Goal: Information Seeking & Learning: Learn about a topic

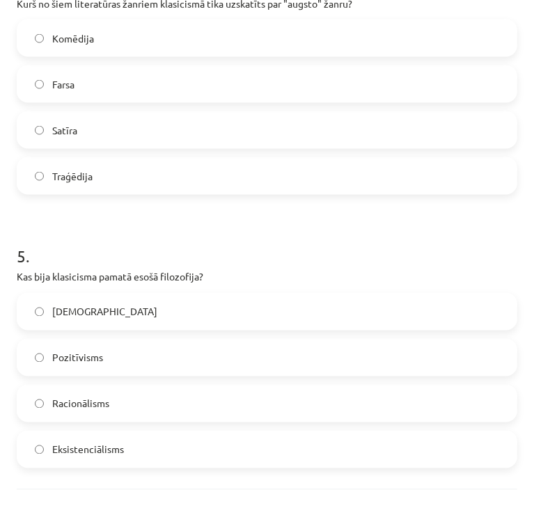
scroll to position [1216, 0]
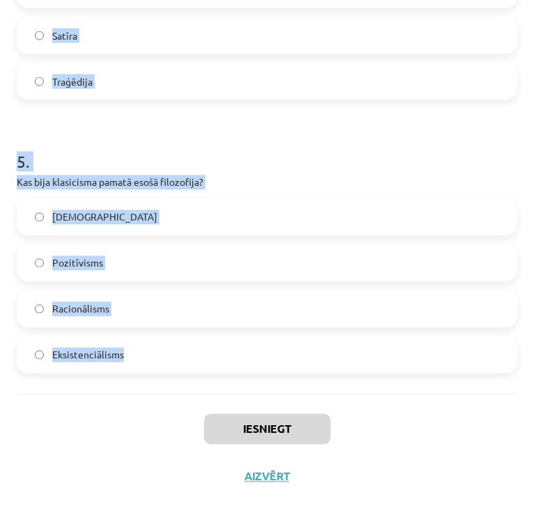
drag, startPoint x: 13, startPoint y: 134, endPoint x: 184, endPoint y: 379, distance: 299.3
copy form "Kura iezīme raksturo literatūru padomju sociālistiskajā reālismā? Traģiskā varo…"
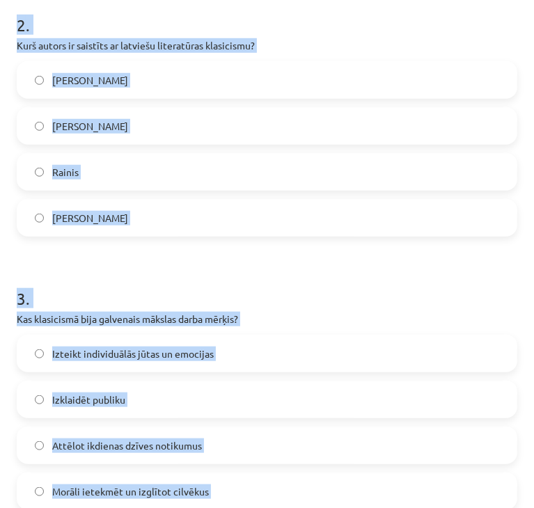
scroll to position [531, 0]
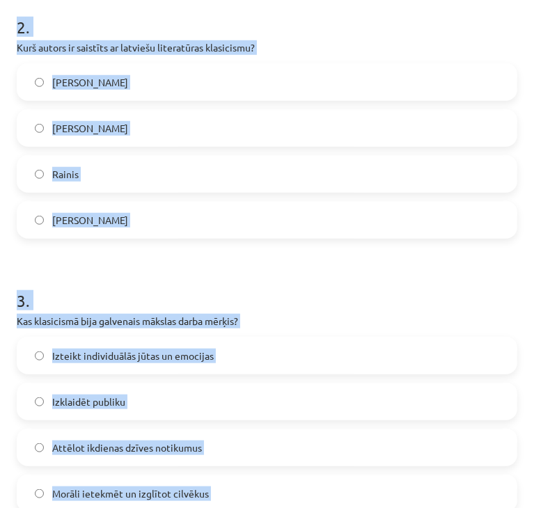
click at [491, 26] on h1 "2 ." at bounding box center [267, 14] width 500 height 43
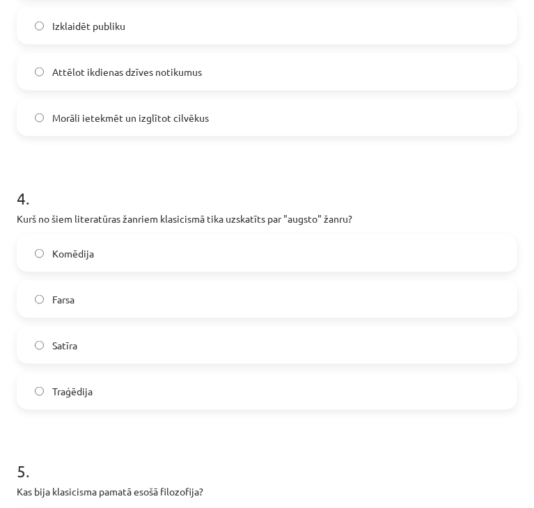
scroll to position [887, 0]
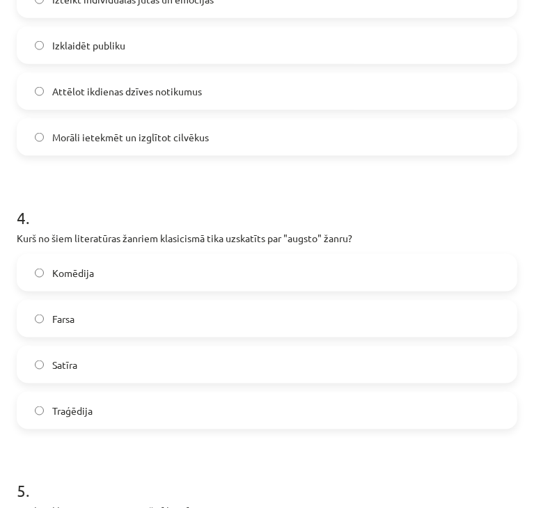
click at [96, 143] on span "Morāli ietekmēt un izglītot cilvēkus" at bounding box center [130, 137] width 157 height 15
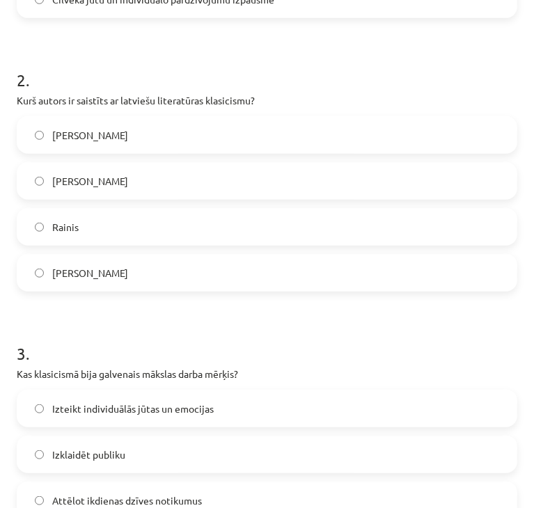
scroll to position [472, 0]
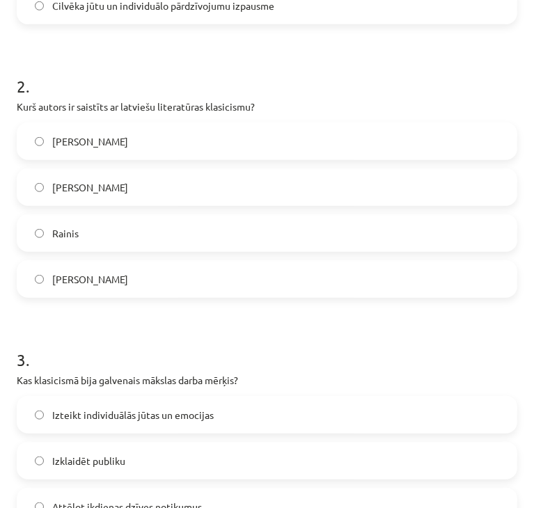
click at [273, 276] on label "Kristofers Fīrekers" at bounding box center [266, 279] width 497 height 35
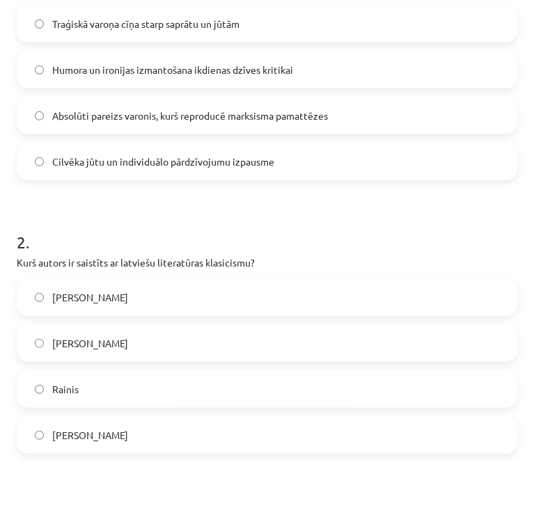
scroll to position [312, 0]
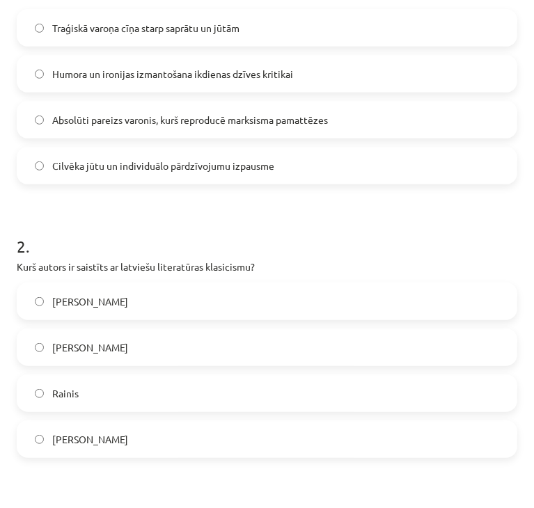
click at [392, 107] on label "Absolūti pareizs varonis, kurš reproducē marksisma pamattēzes" at bounding box center [266, 119] width 497 height 35
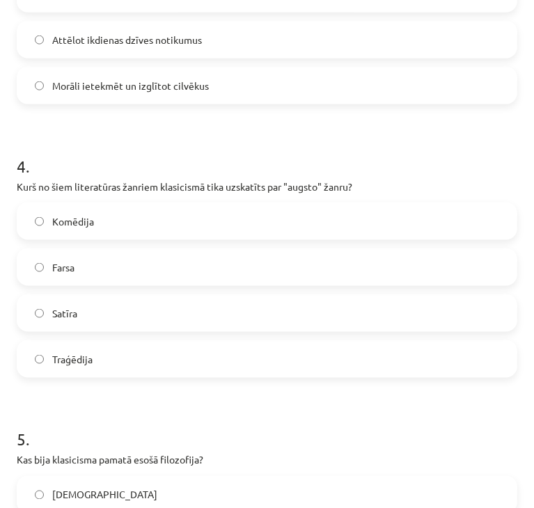
scroll to position [1216, 0]
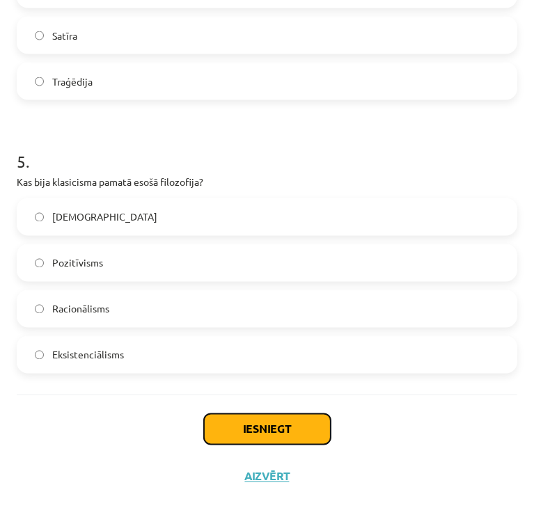
click at [309, 420] on button "Iesniegt" at bounding box center [267, 429] width 127 height 31
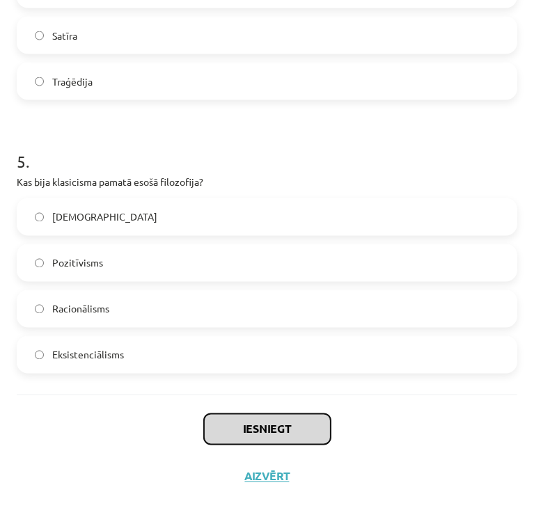
click at [309, 420] on button "Iesniegt" at bounding box center [267, 429] width 127 height 31
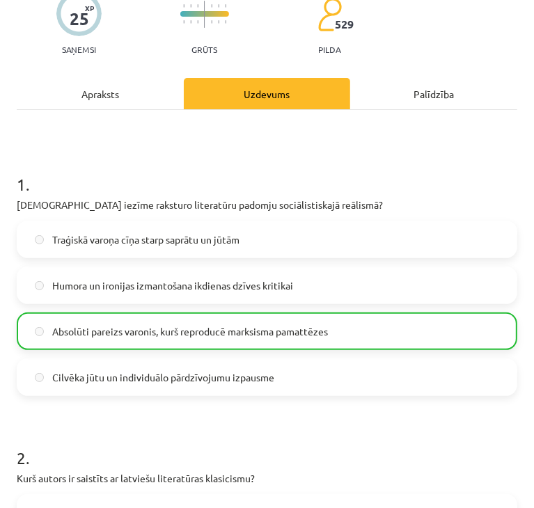
scroll to position [1260, 0]
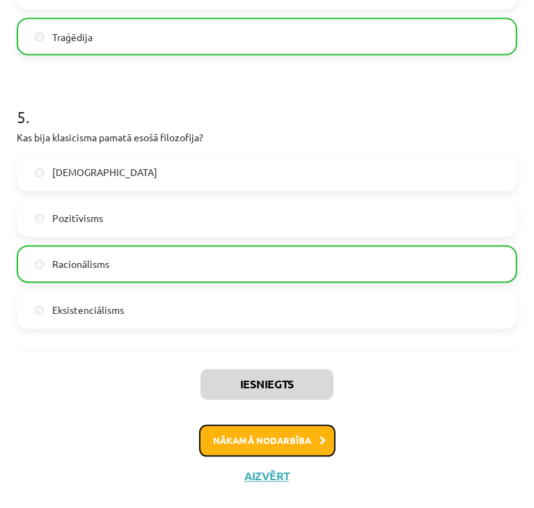
click at [287, 443] on button "Nākamā nodarbība" at bounding box center [267, 441] width 136 height 32
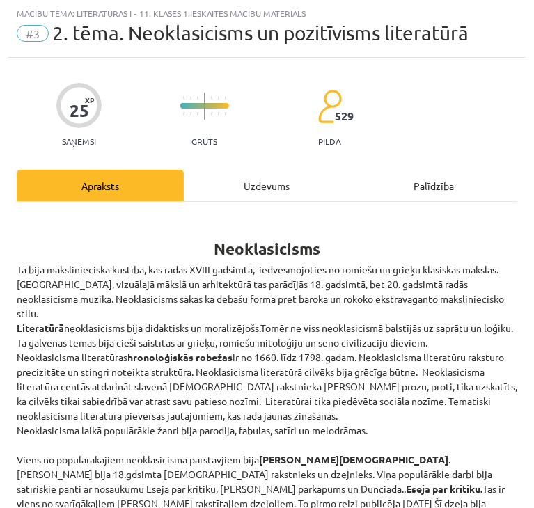
scroll to position [0, 0]
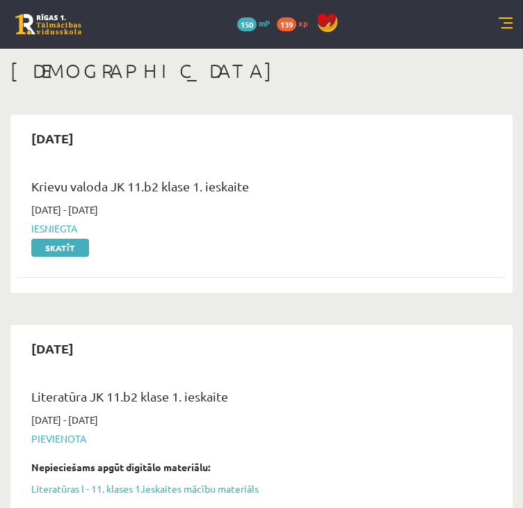
scroll to position [159, 0]
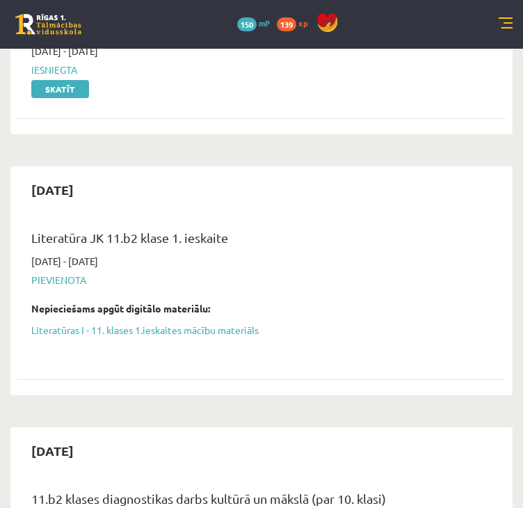
click at [506, 30] on link at bounding box center [506, 24] width 14 height 14
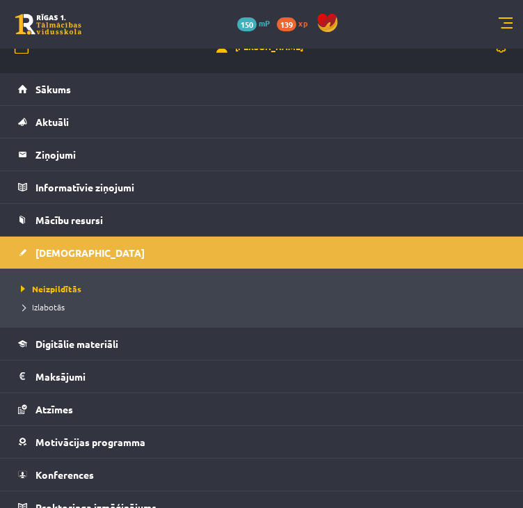
scroll to position [0, 0]
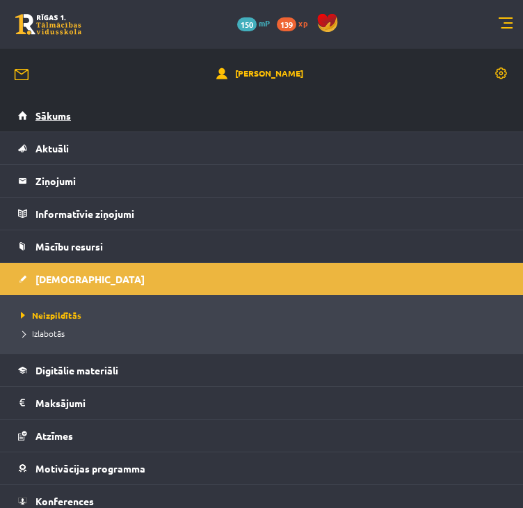
click at [70, 126] on link "Sākums" at bounding box center [262, 115] width 488 height 32
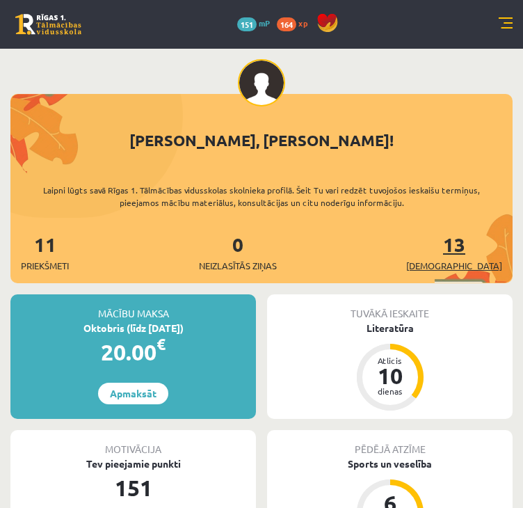
click at [471, 262] on span "[DEMOGRAPHIC_DATA]" at bounding box center [454, 266] width 96 height 14
click at [50, 244] on link "11 Priekšmeti" at bounding box center [45, 252] width 48 height 41
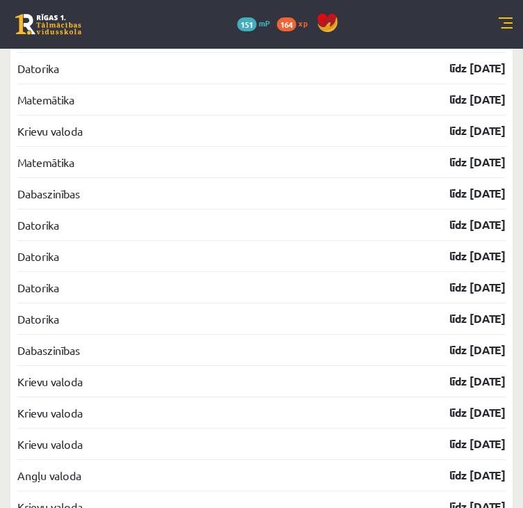
scroll to position [2006, 0]
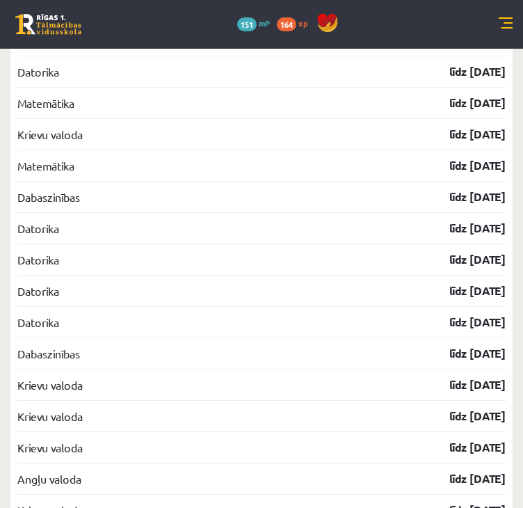
click at [502, 27] on link at bounding box center [506, 24] width 14 height 14
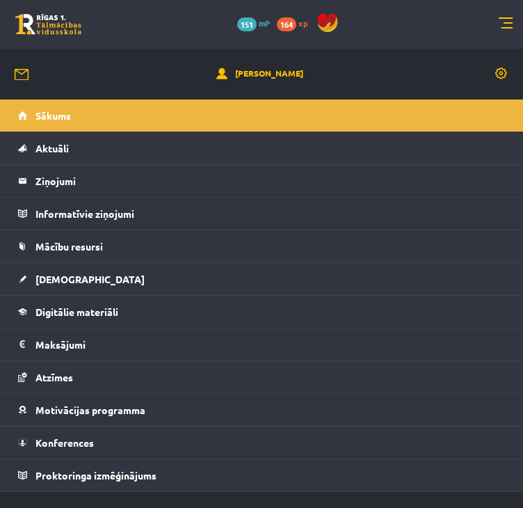
scroll to position [44, 0]
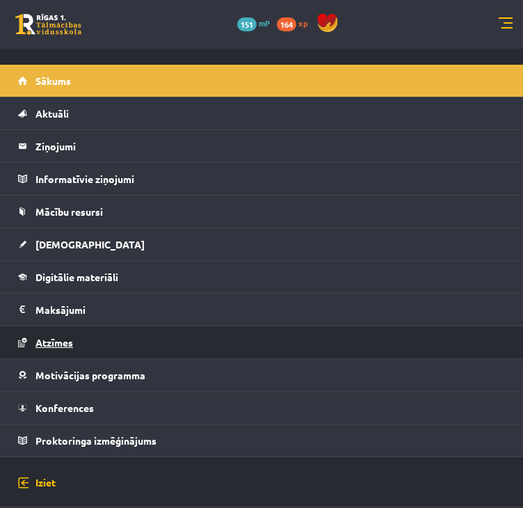
click at [47, 339] on link "Atzīmes" at bounding box center [262, 342] width 488 height 32
